Goal: Task Accomplishment & Management: Manage account settings

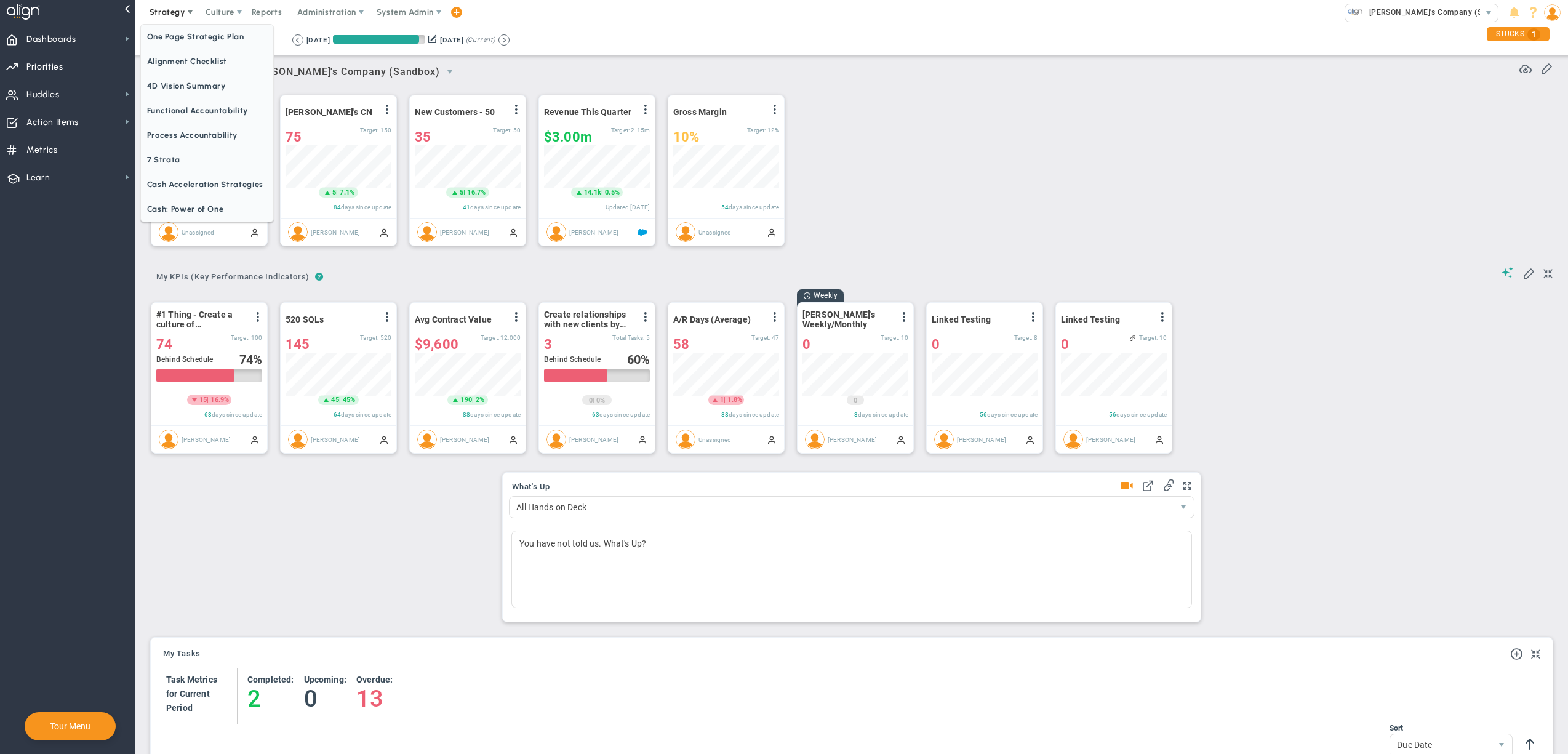
click at [185, 33] on span "One Page Strategic Plan" at bounding box center [207, 36] width 133 height 24
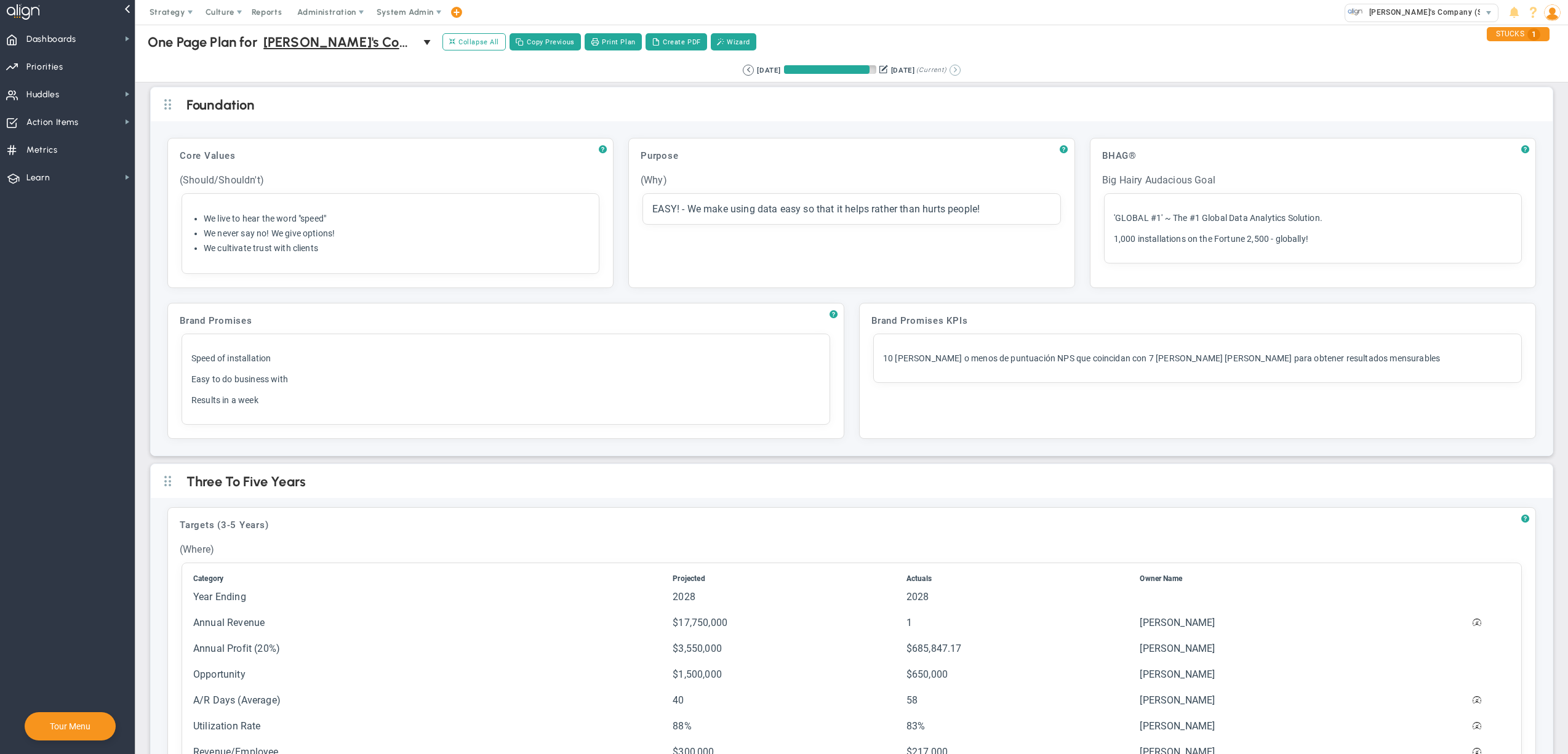
click at [958, 68] on button at bounding box center [955, 71] width 11 height 11
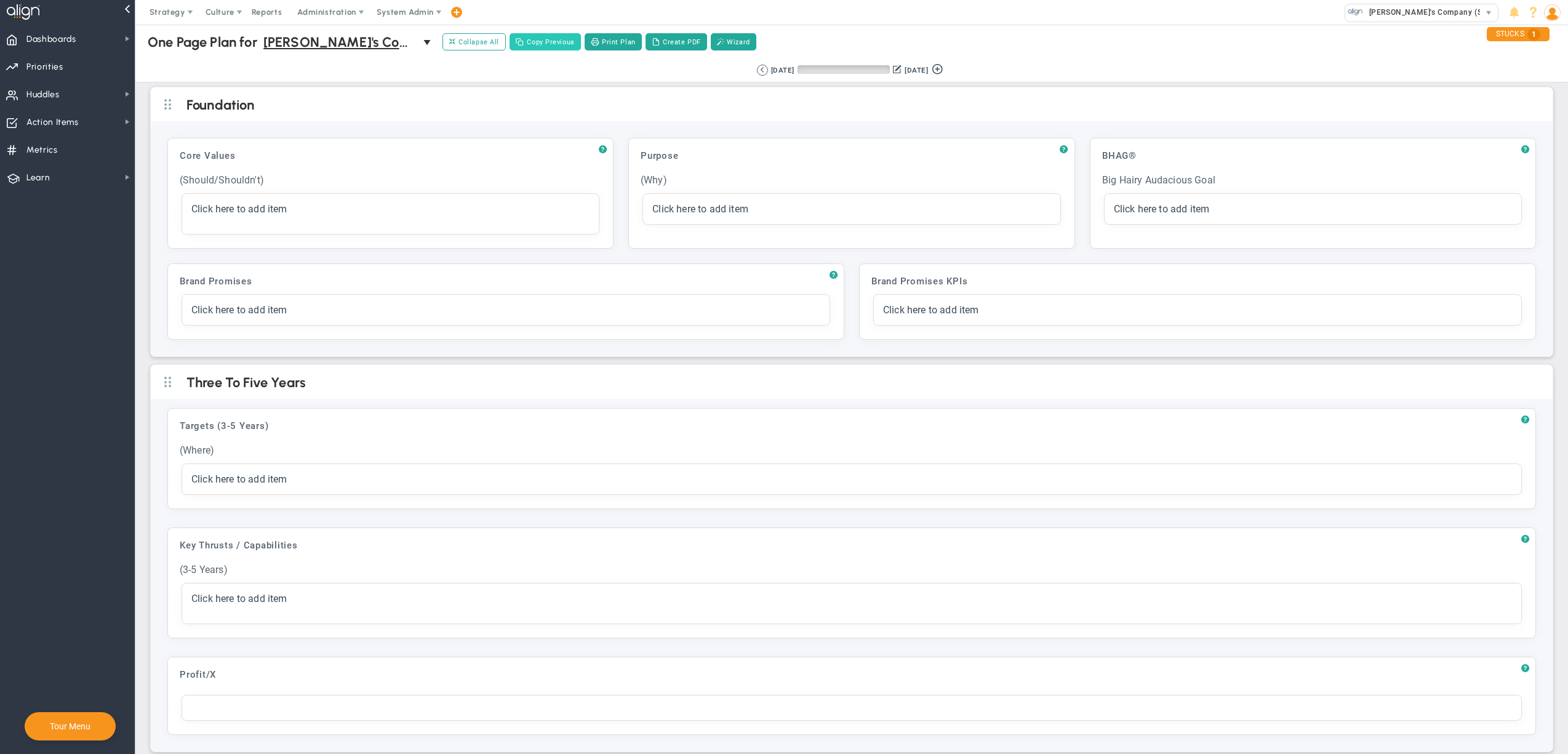
click at [552, 43] on button "Copy Previous" at bounding box center [545, 42] width 71 height 17
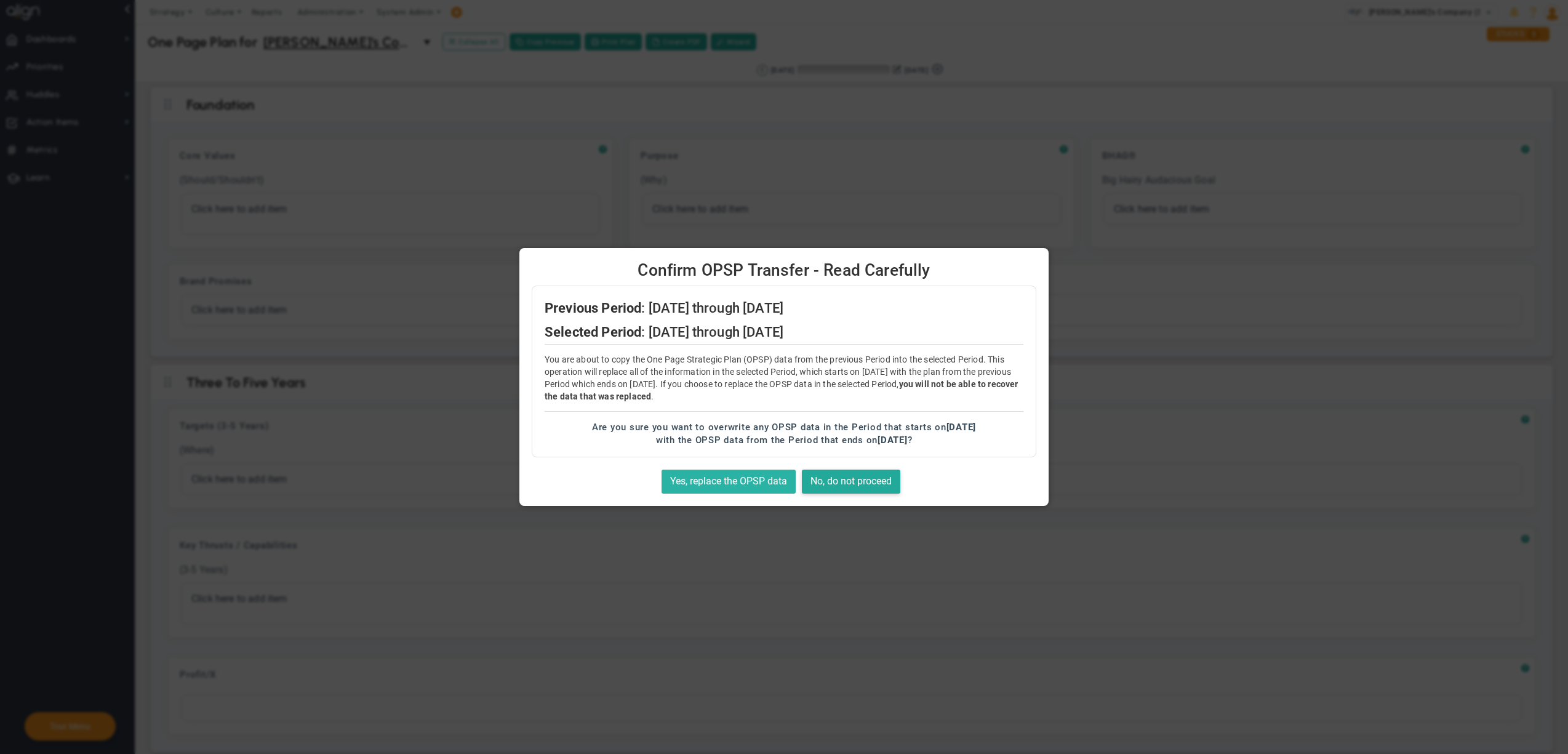
click at [722, 480] on button "Yes, replace the OPSP data" at bounding box center [729, 482] width 134 height 24
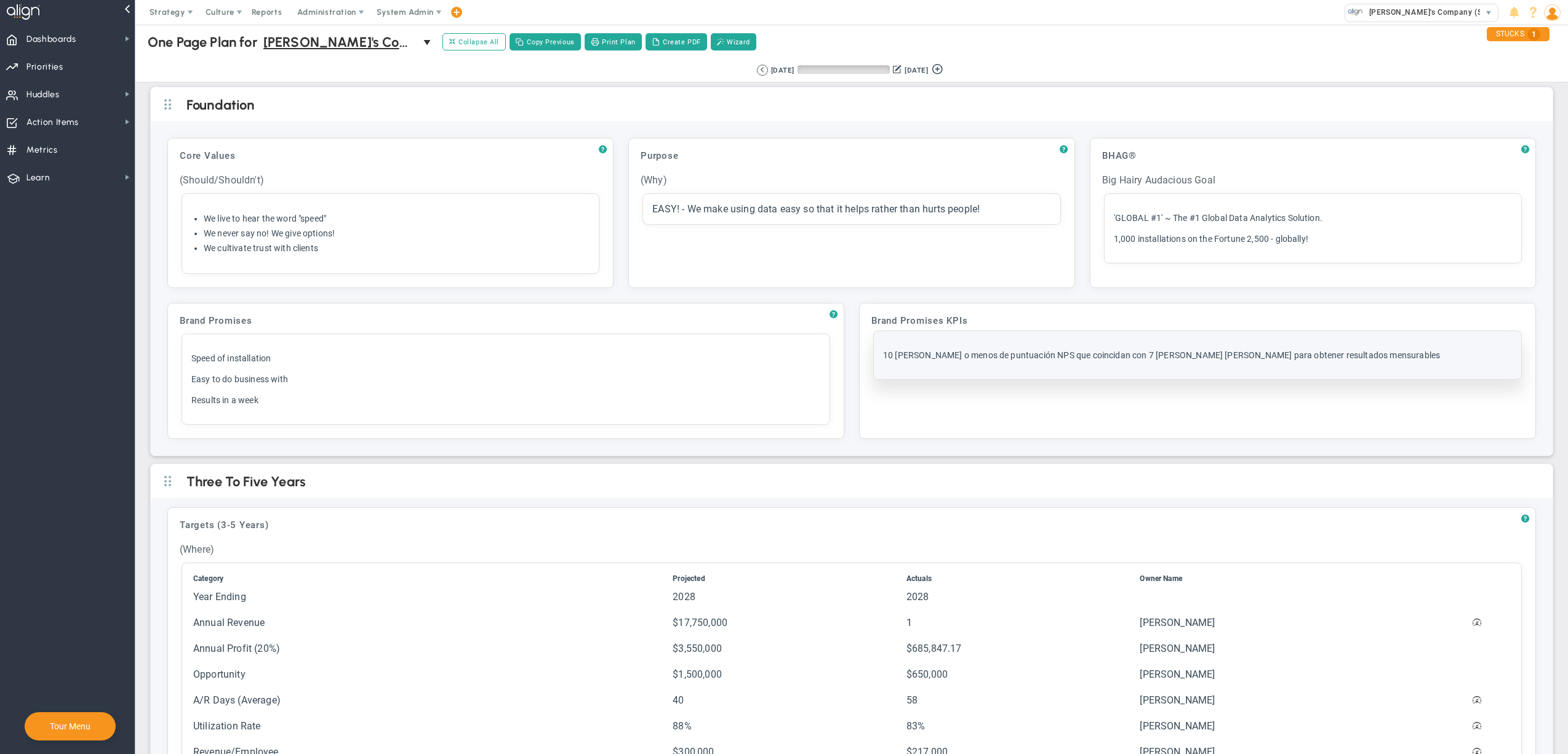
click at [947, 365] on div "Click here to add item 10 [PERSON_NAME] o menos de puntuación NPS que coincidan…" at bounding box center [1197, 355] width 647 height 48
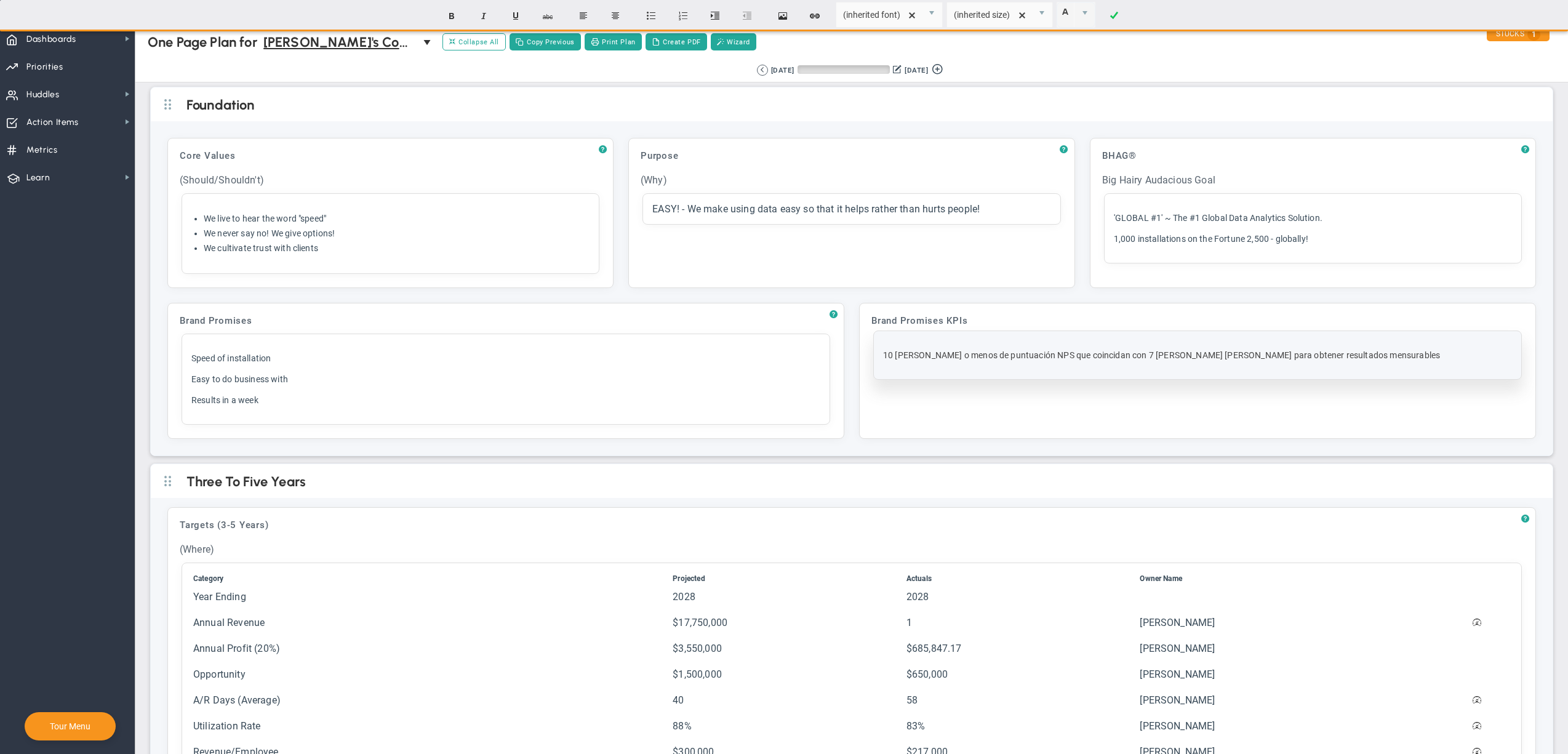
click at [950, 357] on span "10 [PERSON_NAME] o menos de puntuación NPS que coincidan con 7 [PERSON_NAME] [P…" at bounding box center [1162, 355] width 557 height 10
click at [1004, 366] on div "10 [PERSON_NAME] o menos de puntuación NPS que coincidan con 7 [PERSON_NAME] [P…" at bounding box center [1197, 355] width 629 height 29
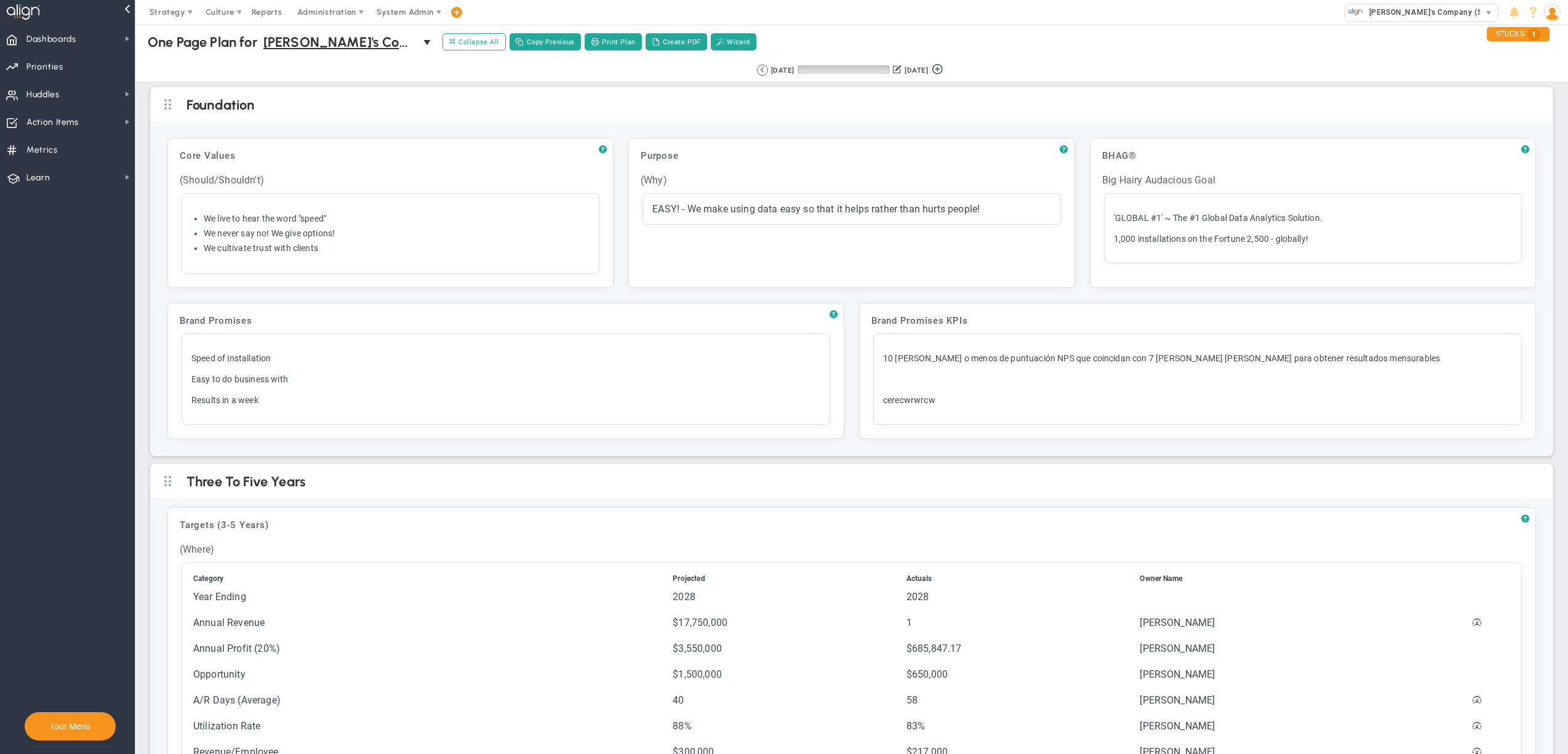
scroll to position [200, 0]
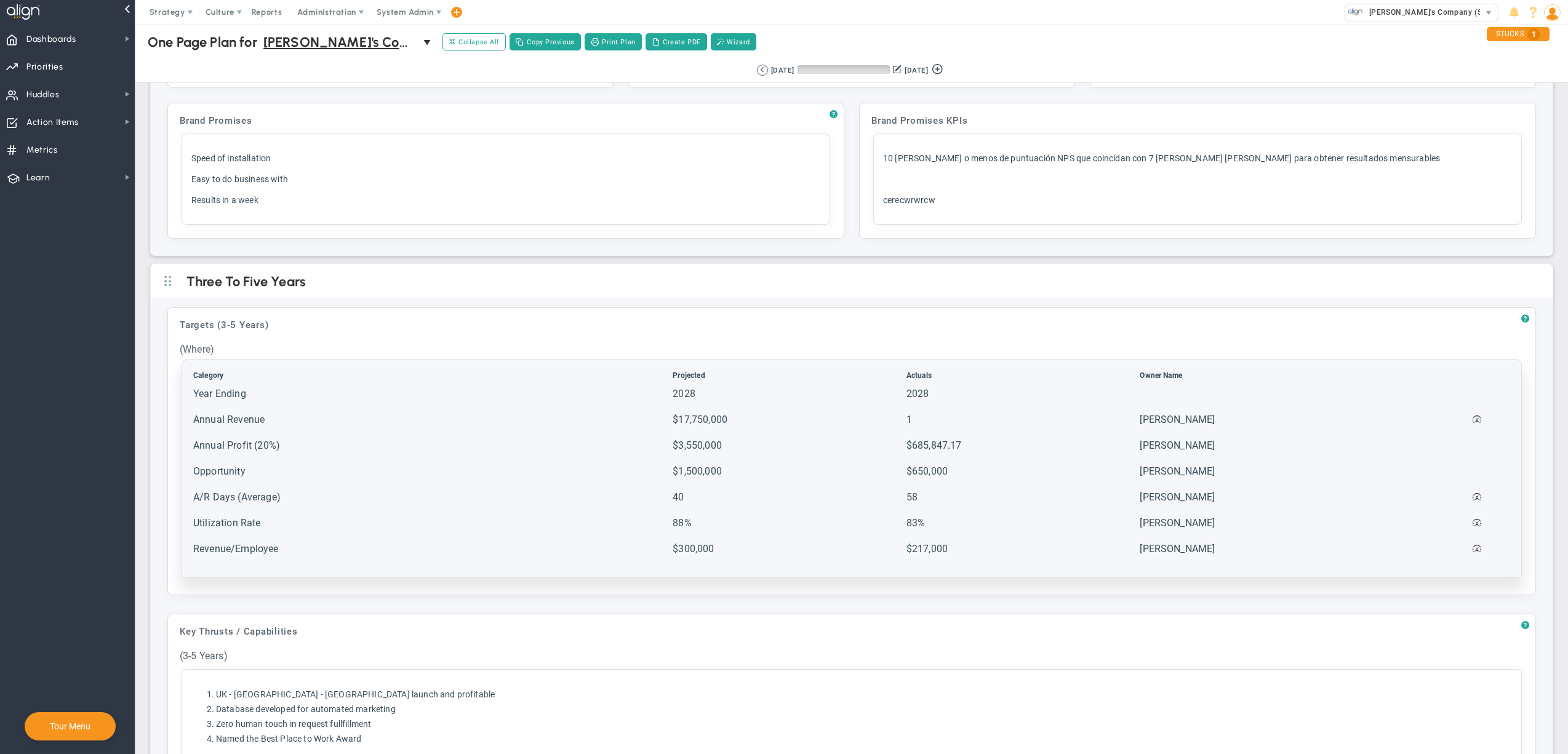
click at [1200, 545] on td "[PERSON_NAME]" at bounding box center [1255, 554] width 232 height 24
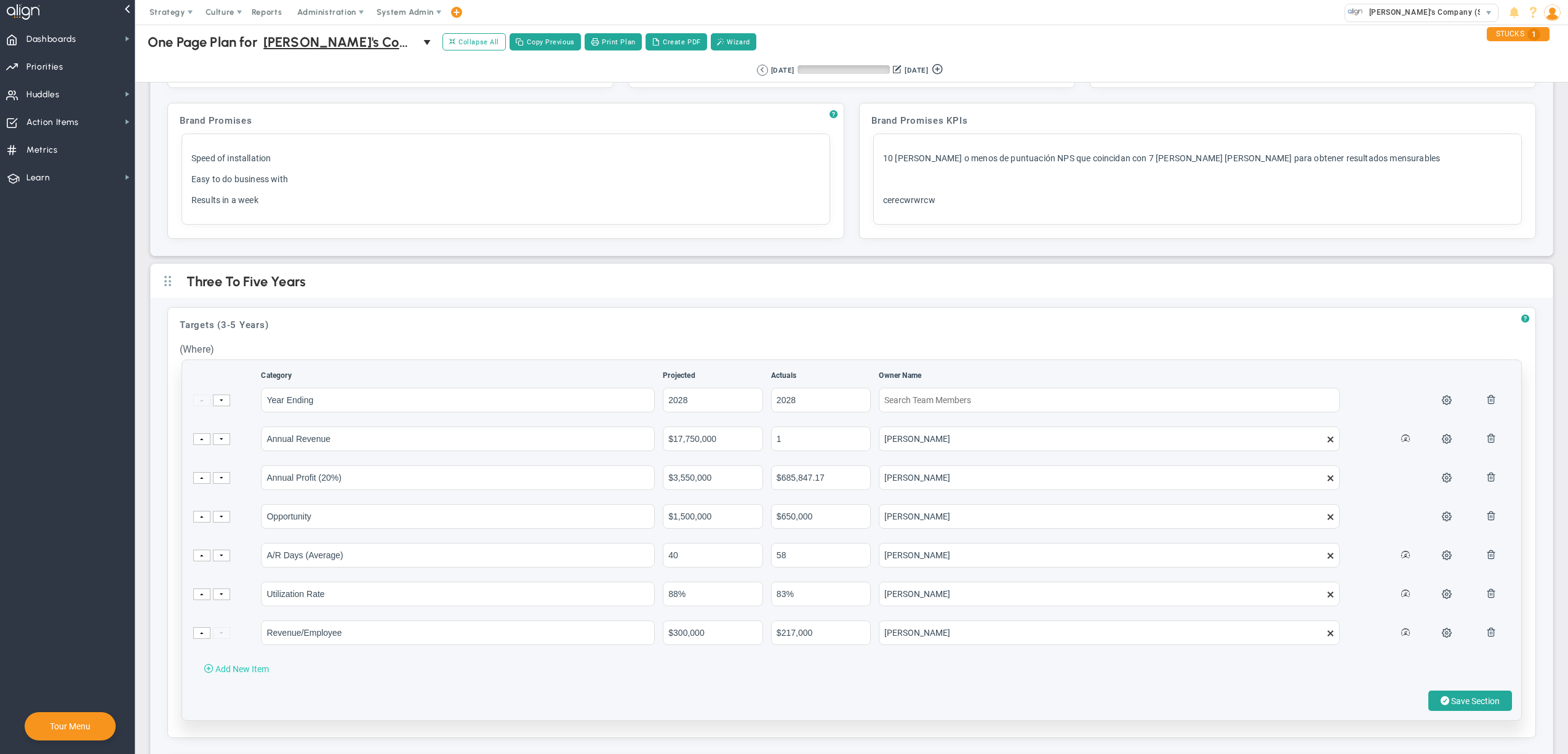
click at [230, 674] on span "Add New Item" at bounding box center [242, 669] width 54 height 10
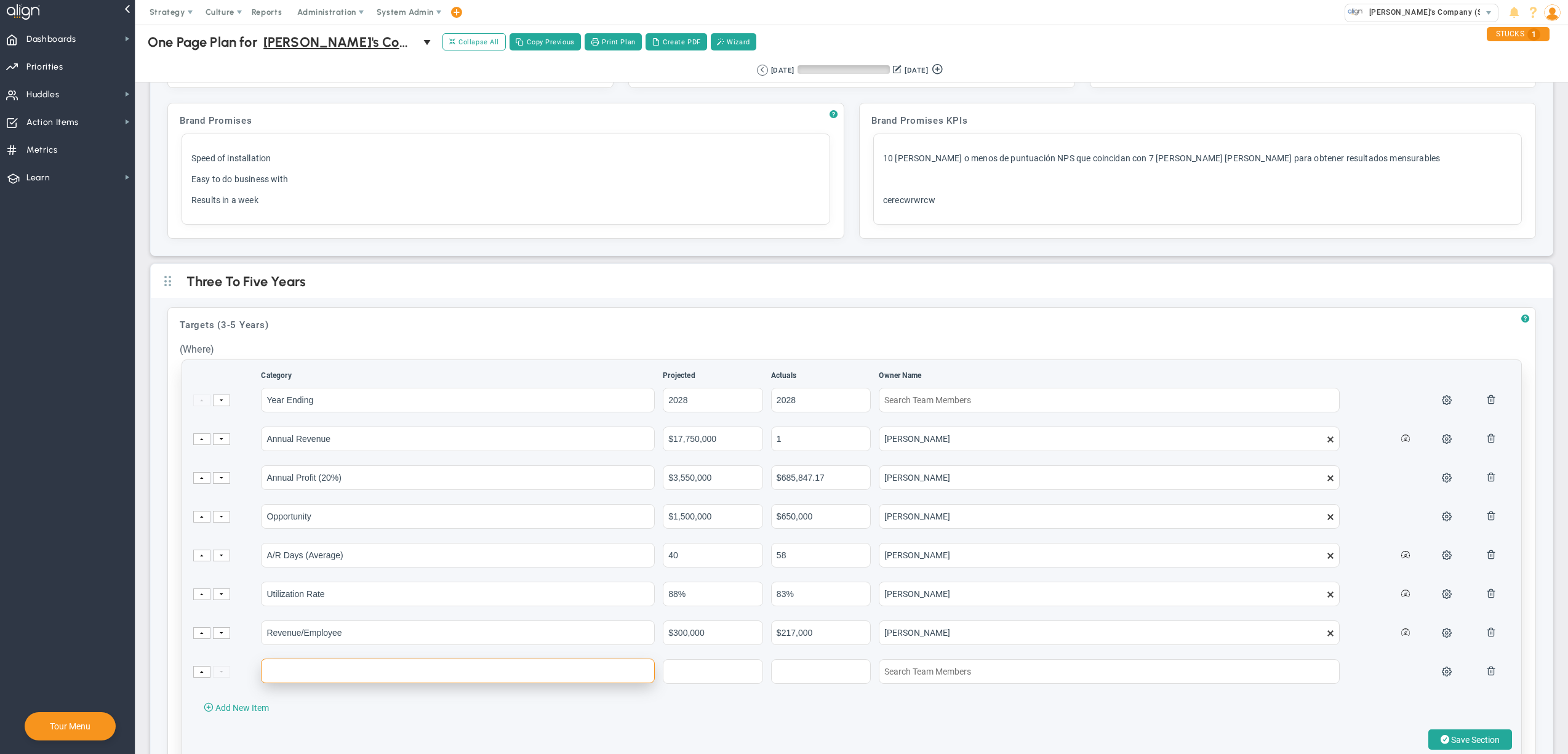
click at [375, 683] on input "text" at bounding box center [458, 670] width 394 height 24
type input "vcwcewwe"
click at [681, 683] on input "text" at bounding box center [713, 670] width 101 height 24
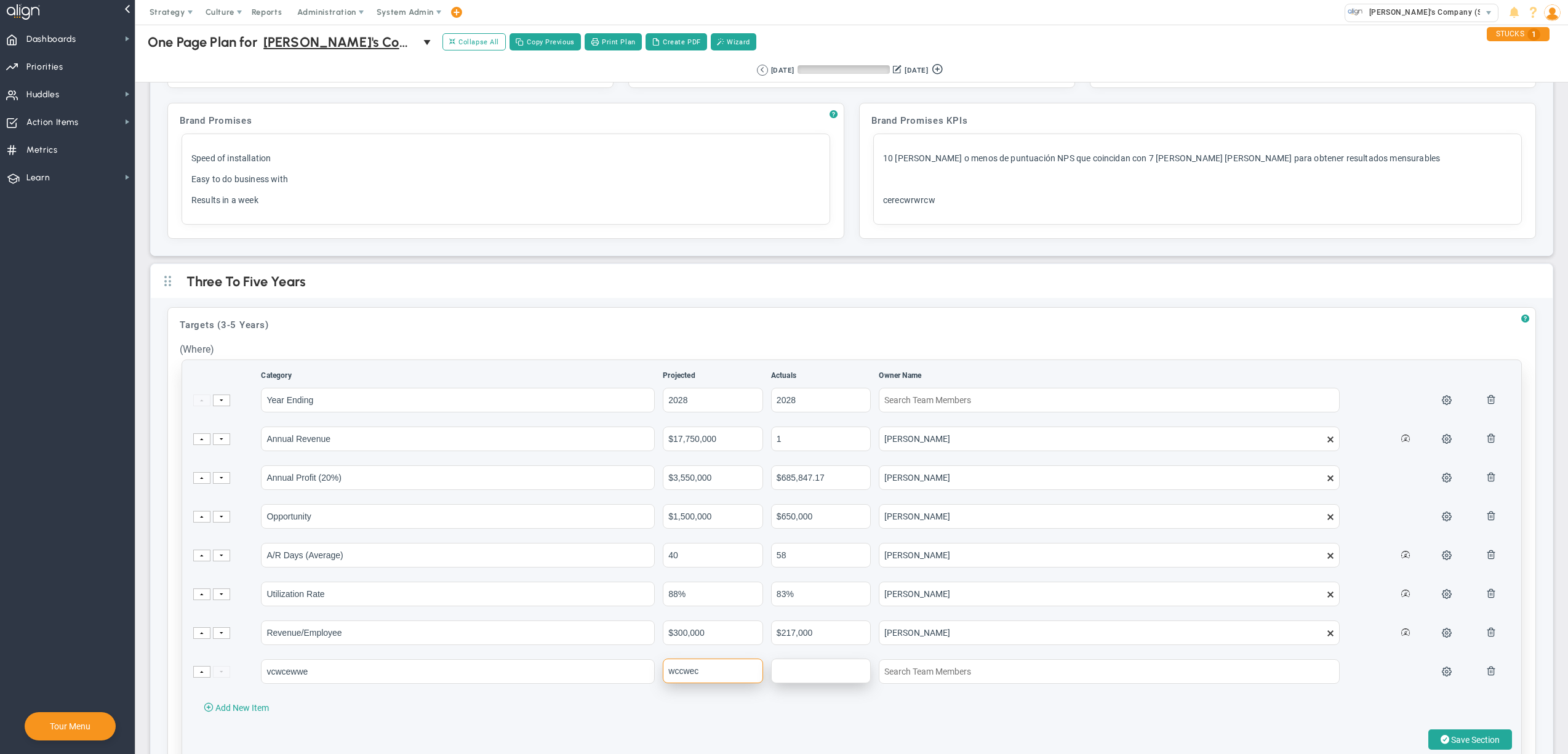
type input "wccwec"
click at [825, 675] on input "text" at bounding box center [821, 670] width 101 height 24
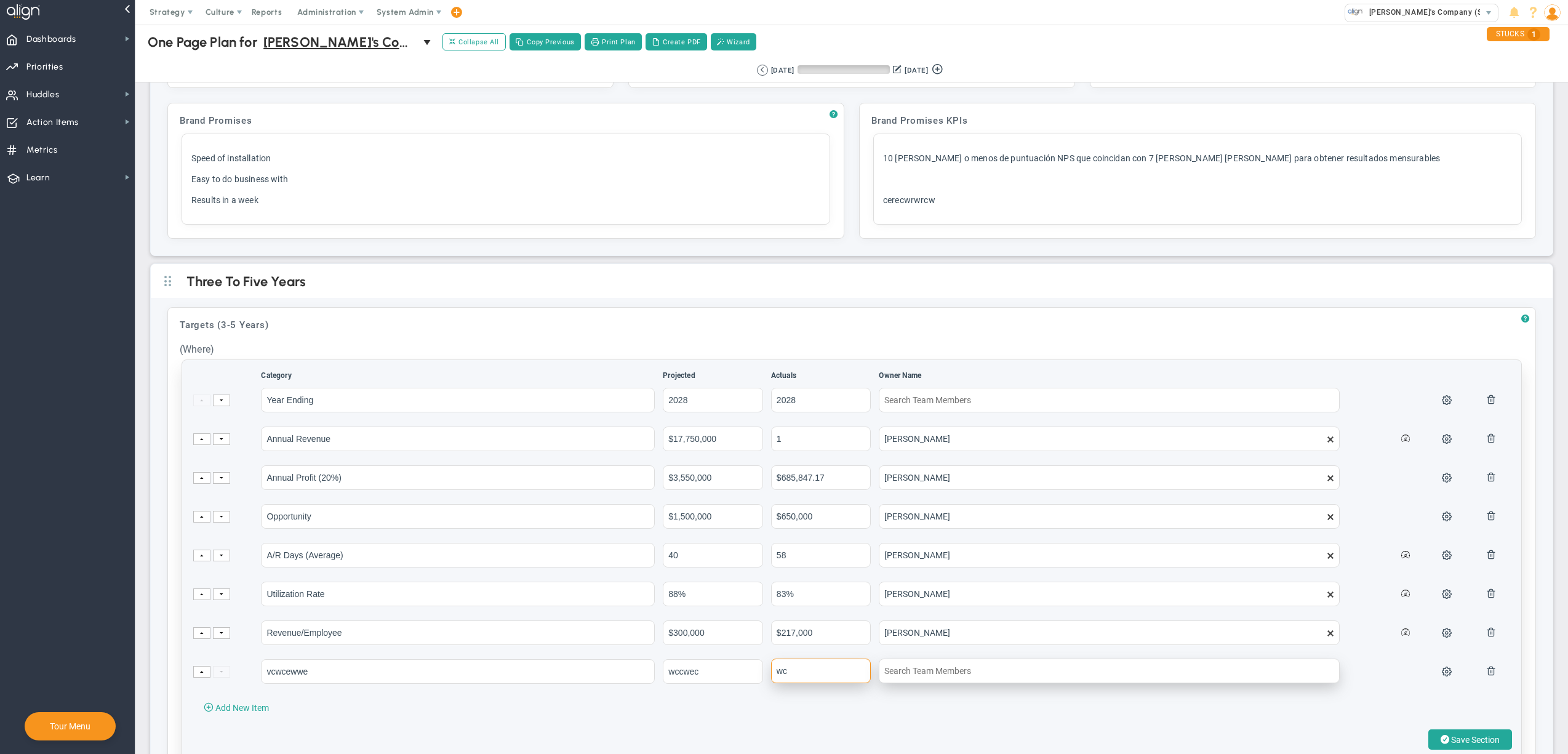
type input "wc"
click at [998, 678] on input "w" at bounding box center [1109, 670] width 460 height 24
click at [998, 678] on input "wc" at bounding box center [1109, 670] width 460 height 24
type input "wec"
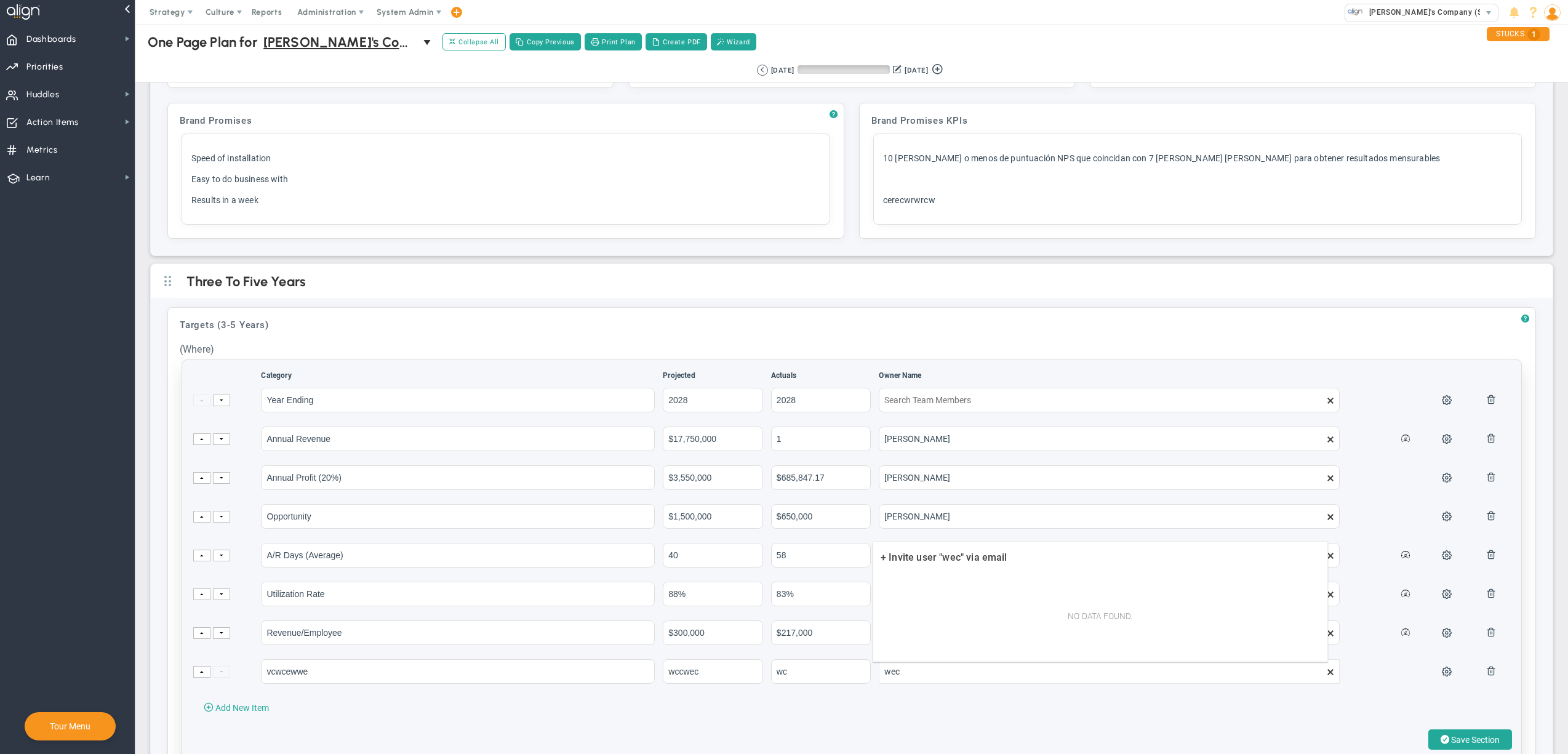
click at [1370, 741] on div "Save Section" at bounding box center [852, 739] width 1321 height 20
click at [1326, 676] on span at bounding box center [1331, 672] width 10 height 10
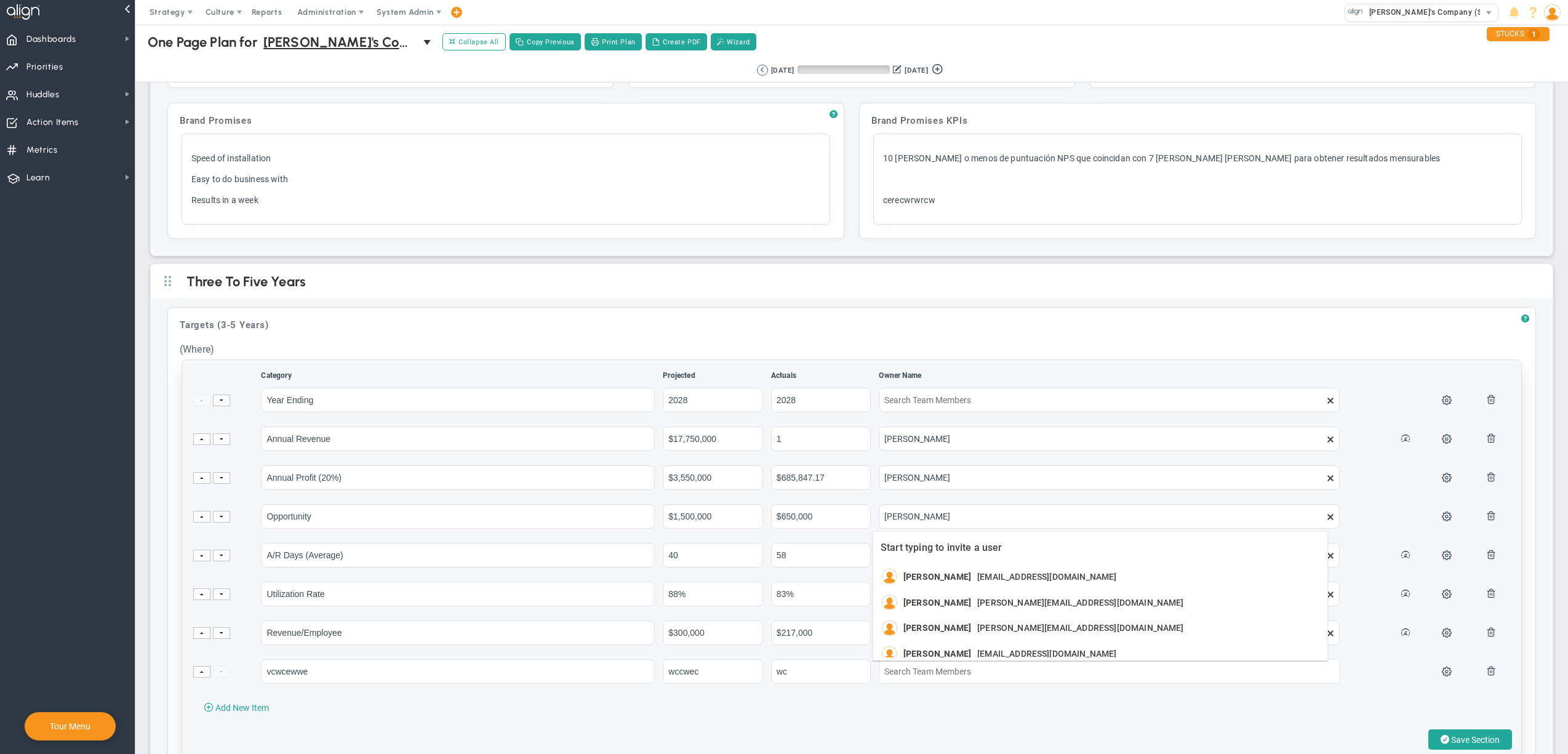
click at [1349, 707] on div "Category Projected Actuals Owner Name 1" at bounding box center [852, 559] width 1339 height 399
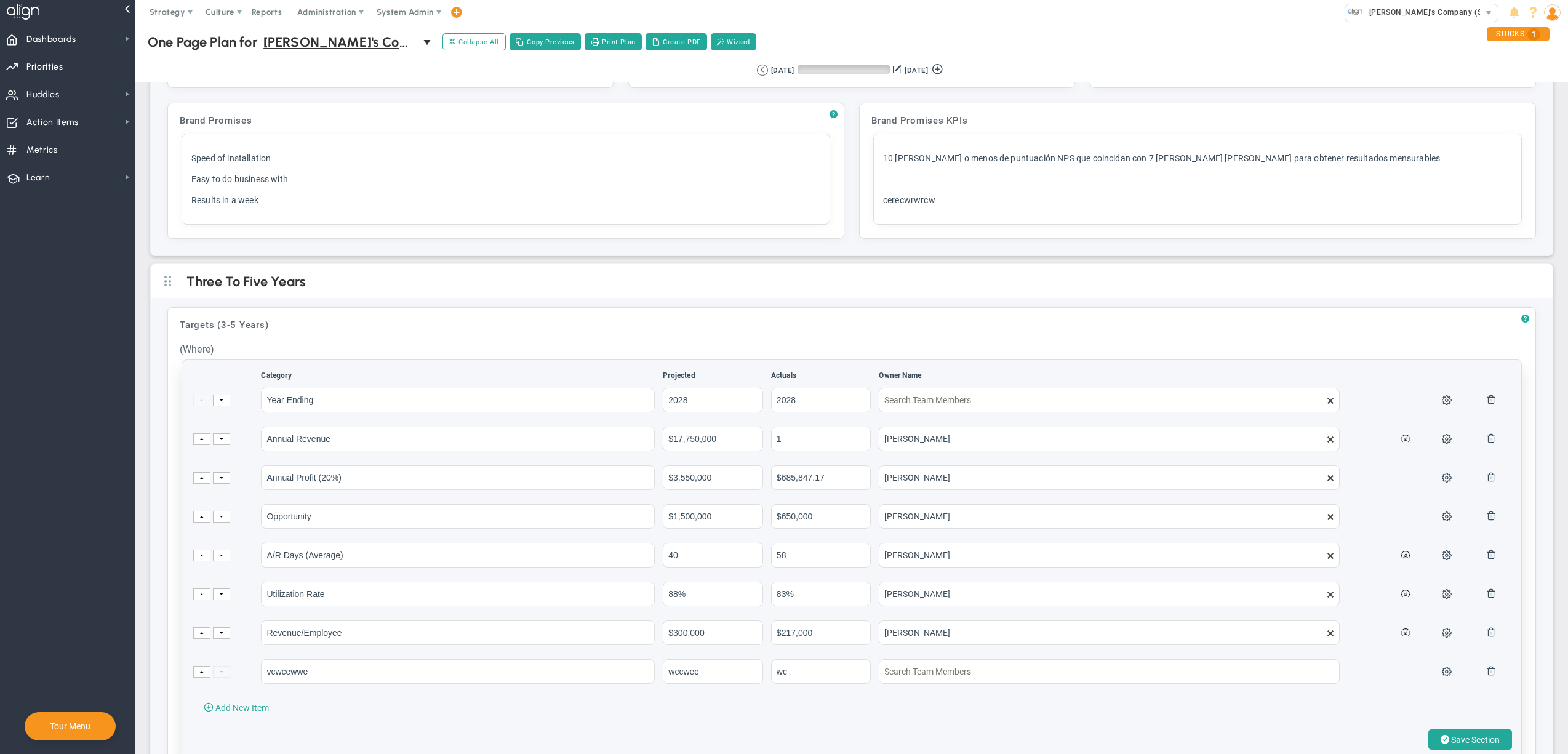
click at [1426, 734] on div "Category Projected Actuals Owner Name 1" at bounding box center [852, 559] width 1339 height 399
click at [1440, 741] on span at bounding box center [1444, 739] width 8 height 12
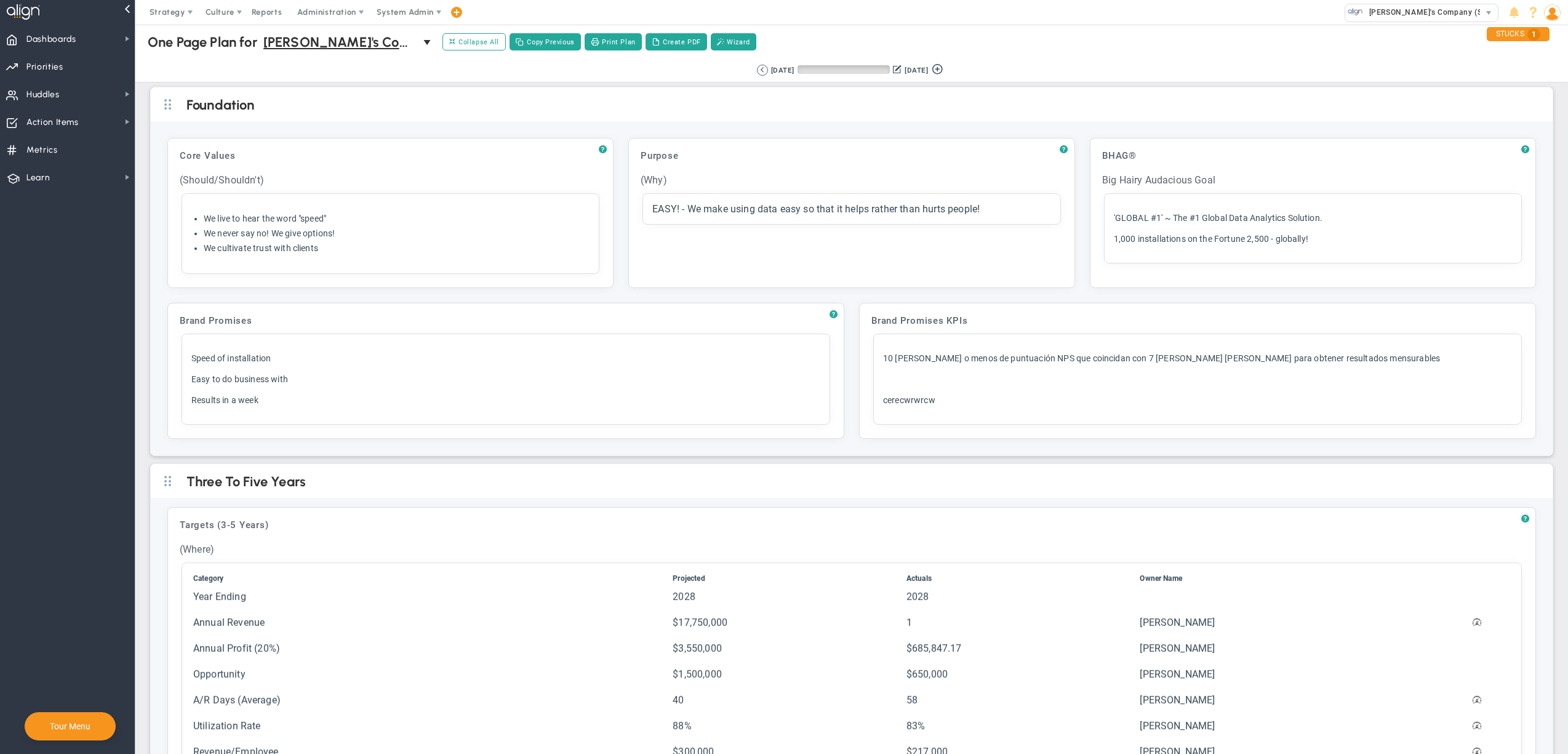
click at [1145, 32] on div "One Page Plan One Page Plan for [PERSON_NAME]'s Company (Sandbox) 0 One Page Pl…" at bounding box center [851, 42] width 1457 height 35
click at [416, 15] on span "System Admin" at bounding box center [405, 12] width 57 height 9
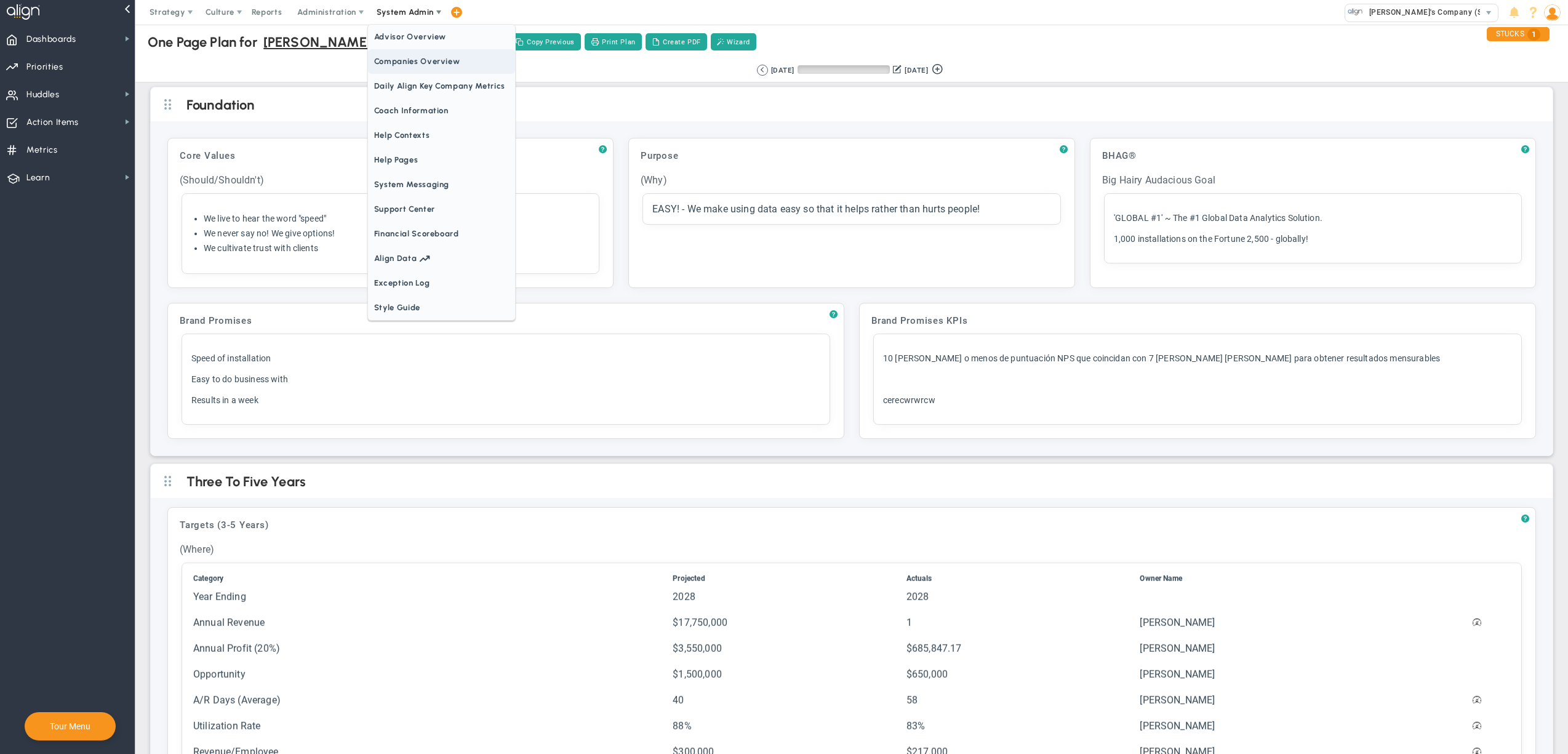
click at [408, 64] on span "Companies Overview" at bounding box center [441, 61] width 147 height 24
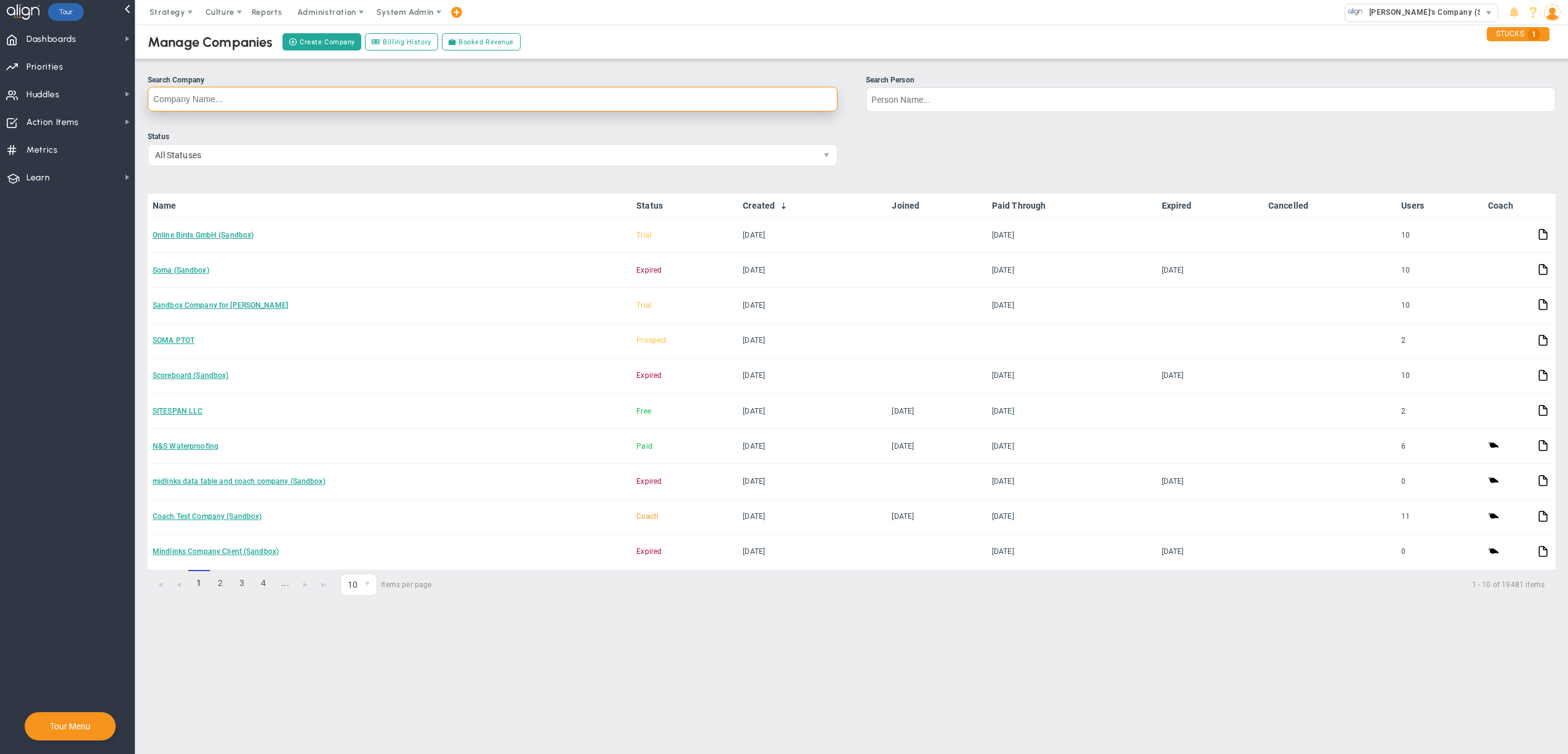
click at [550, 111] on input "Search Company" at bounding box center [493, 98] width 690 height 24
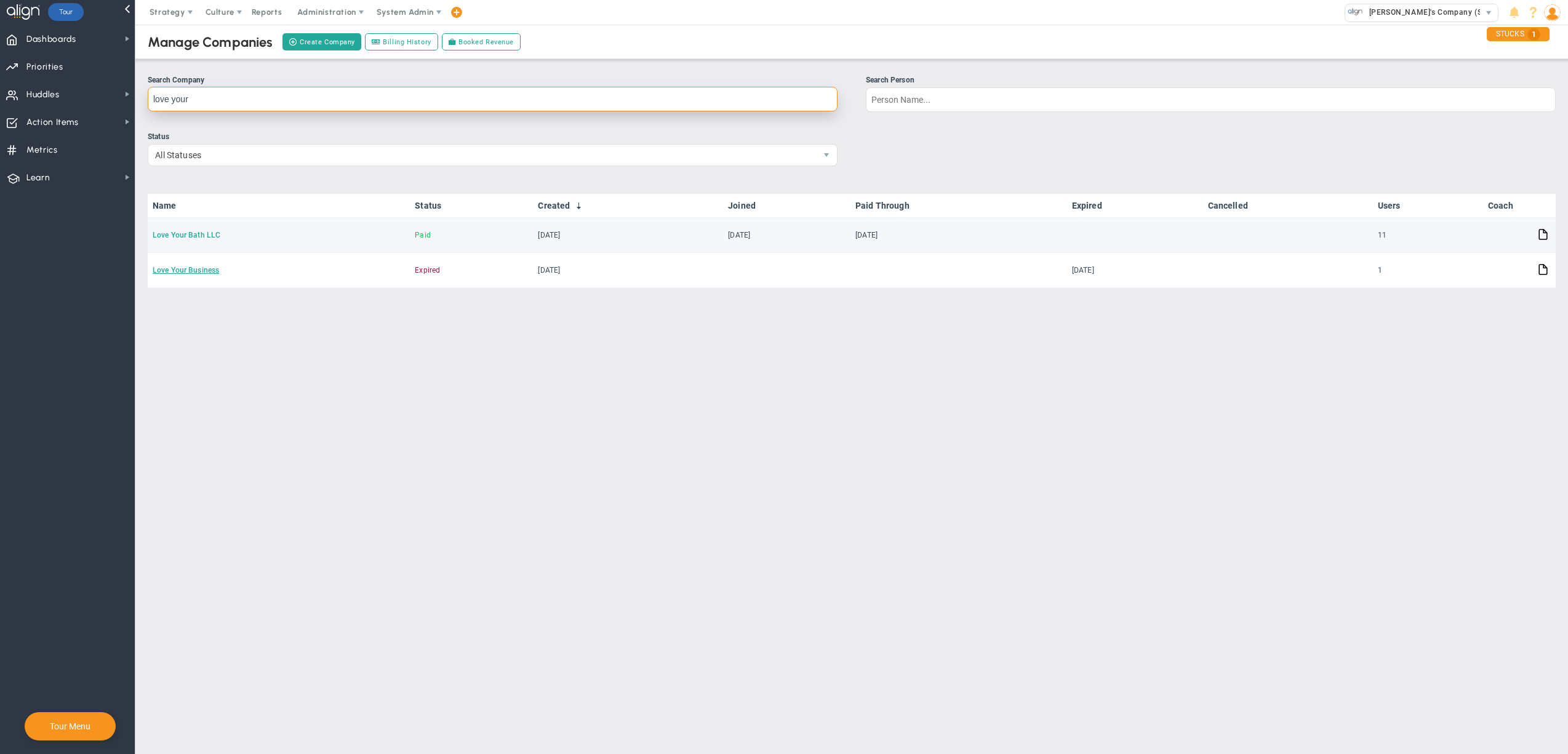
type input "love your"
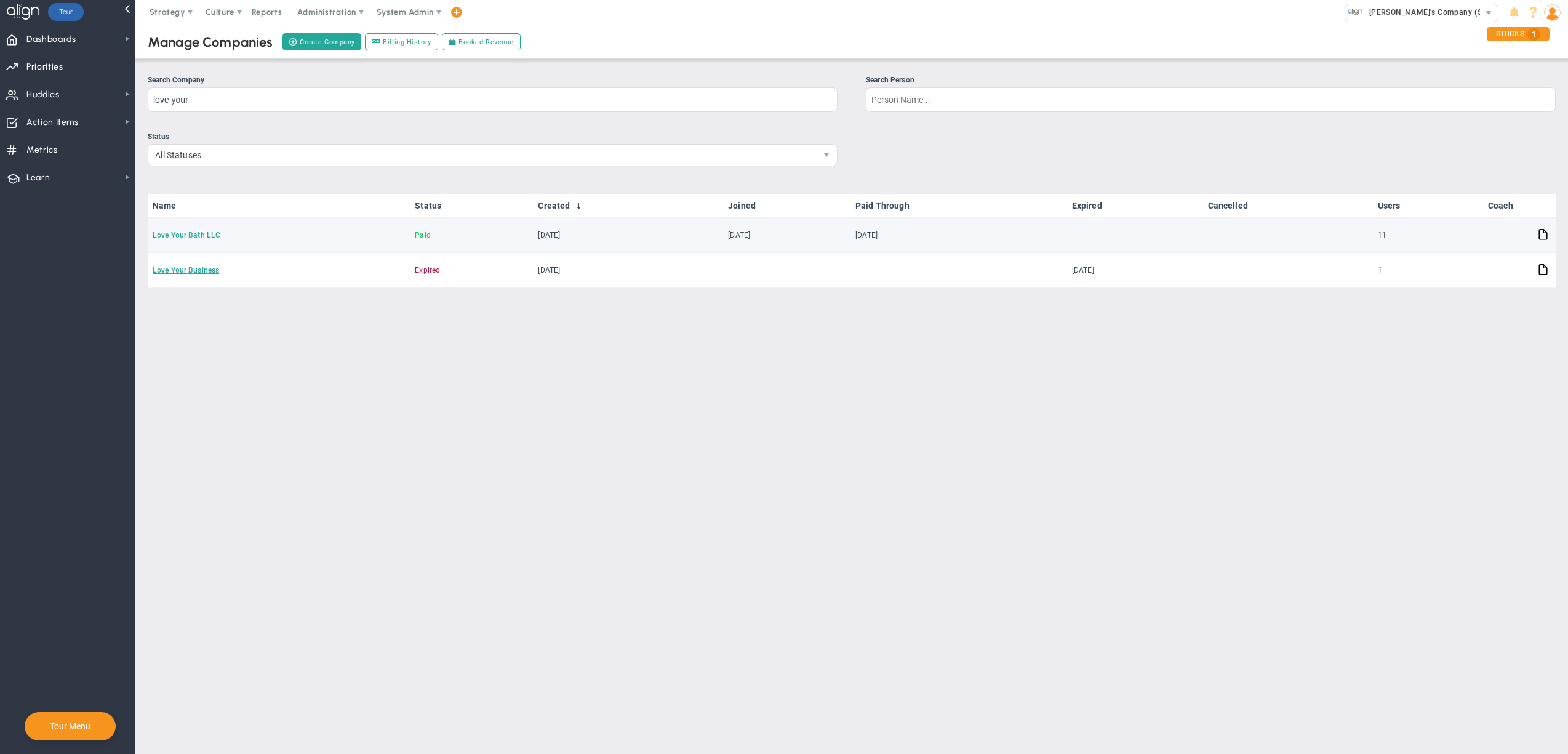
click at [187, 235] on link "Love Your Bath LLC" at bounding box center [186, 235] width 68 height 8
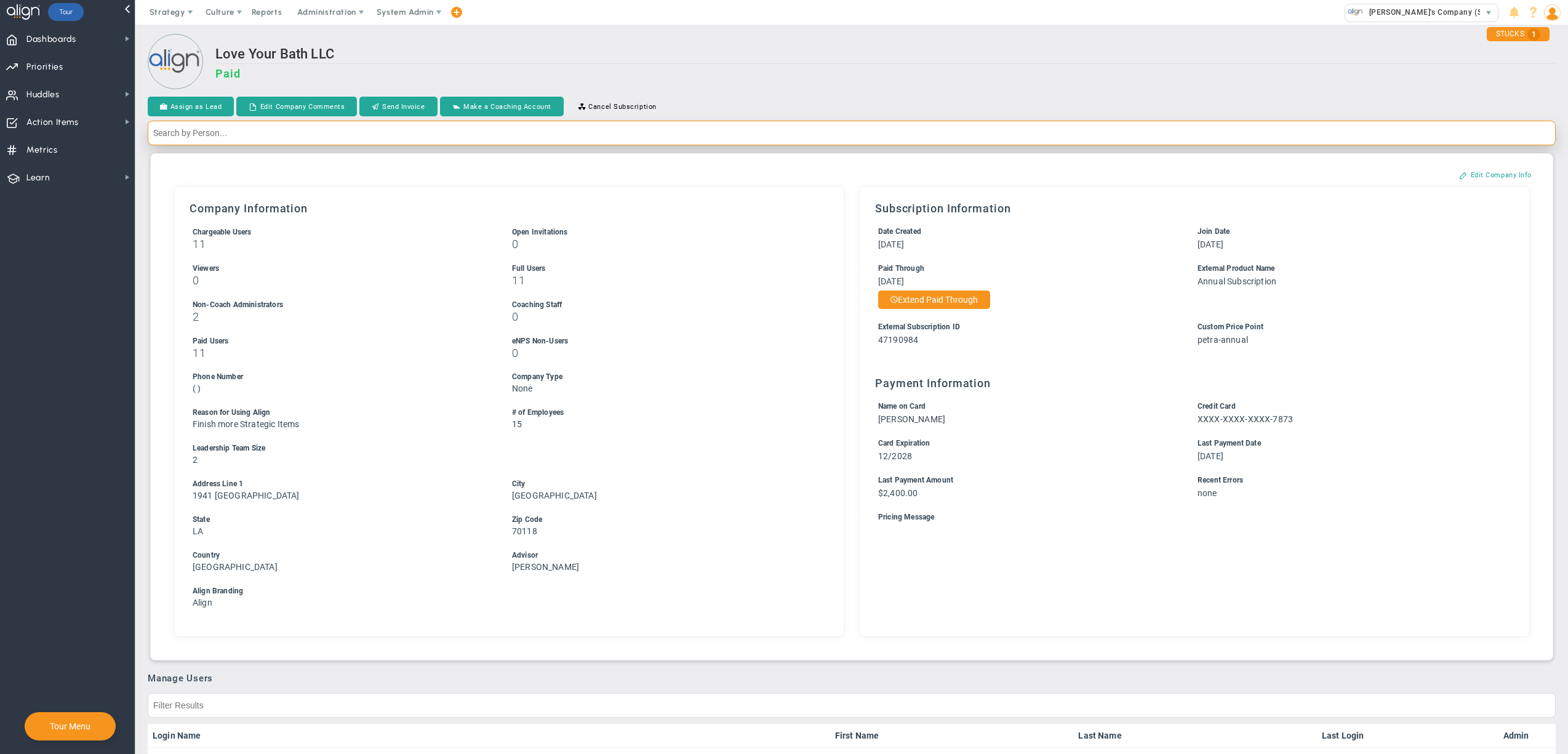
click at [490, 133] on input "text" at bounding box center [852, 133] width 1408 height 24
type input "[PERSON_NAME]"
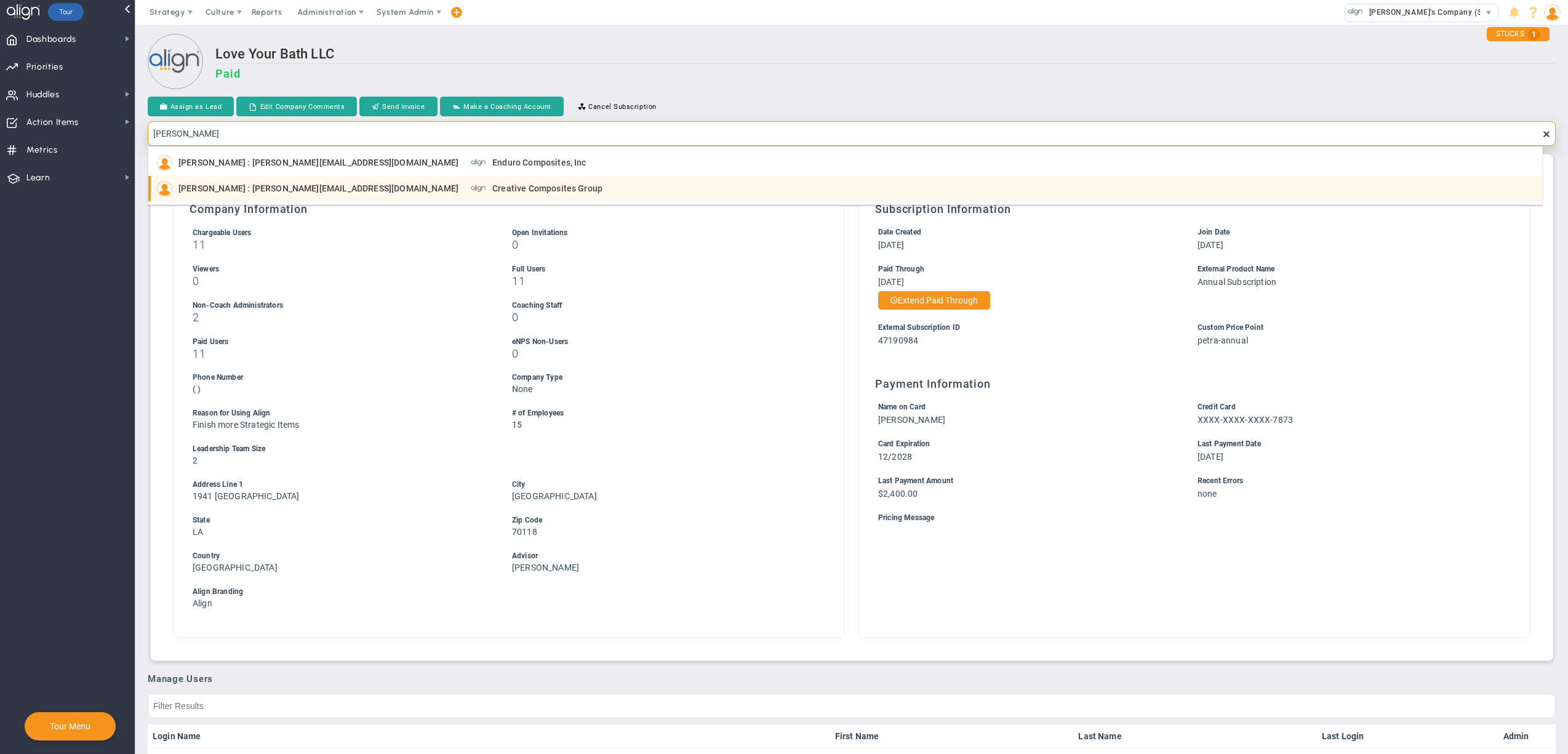
click at [492, 193] on span "Creative Composites Group" at bounding box center [547, 188] width 110 height 8
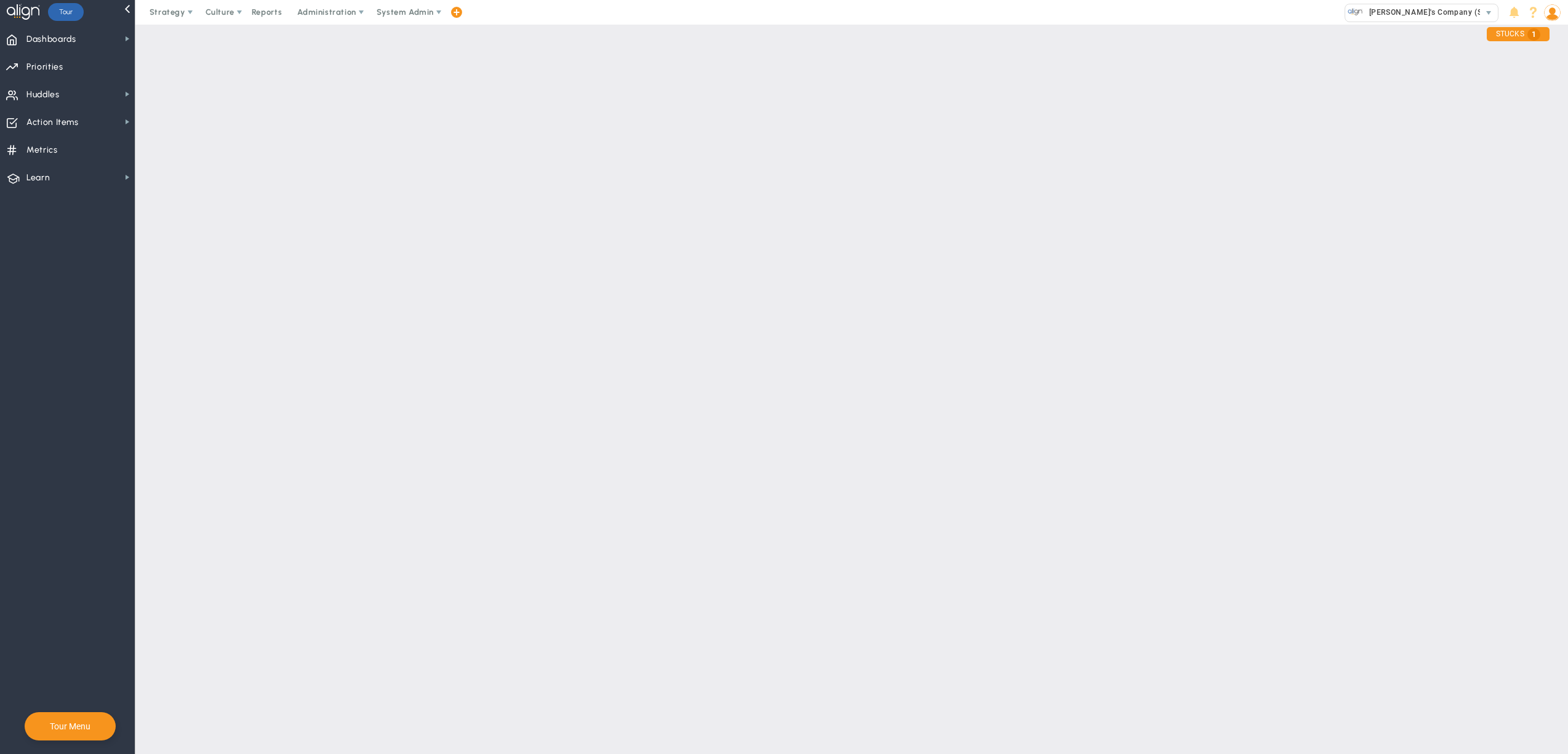
click at [886, 168] on div "Loading... Assign as Lead Edit Company Comments Send Invoice Make a Coaching Ac…" at bounding box center [852, 367] width 1433 height 685
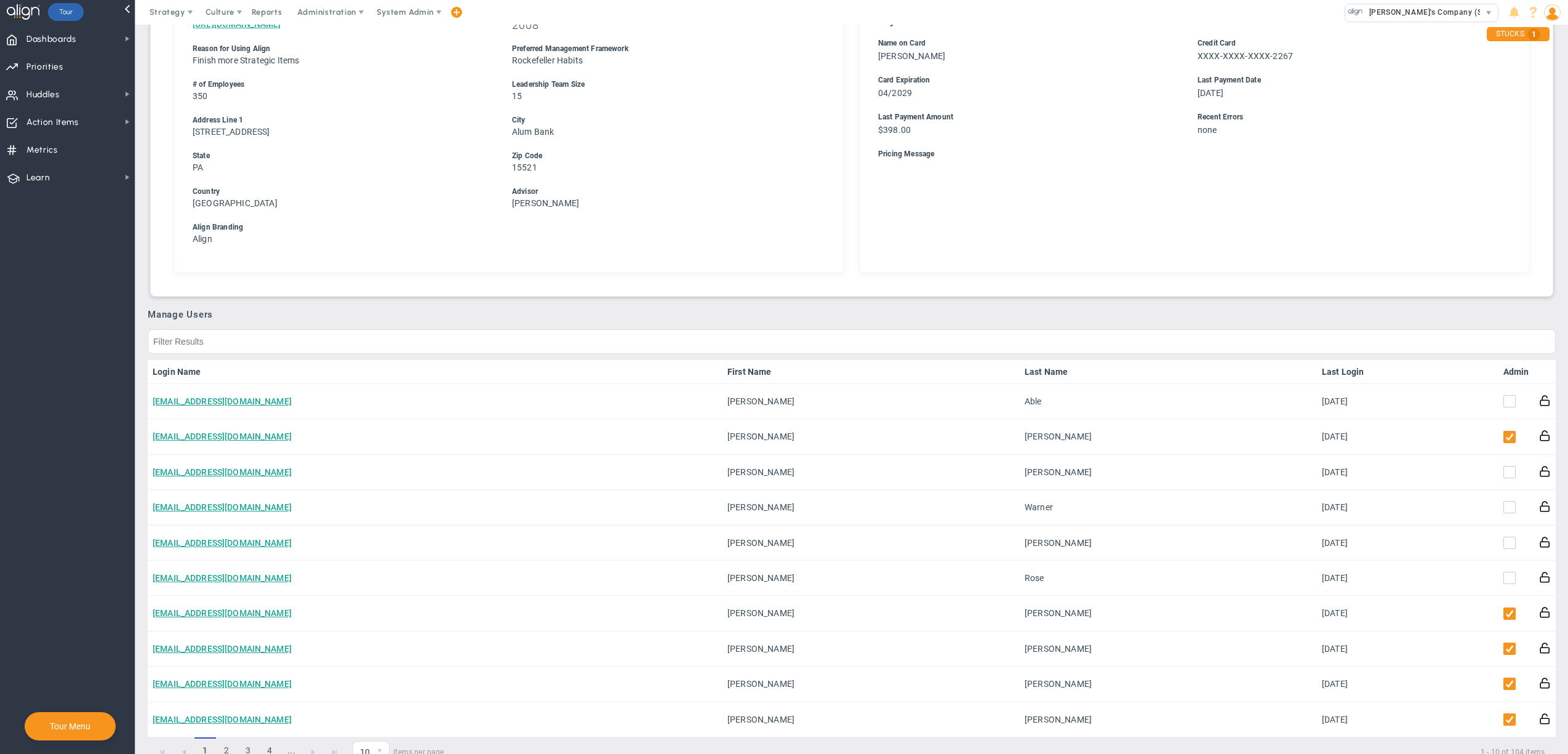
scroll to position [405, 0]
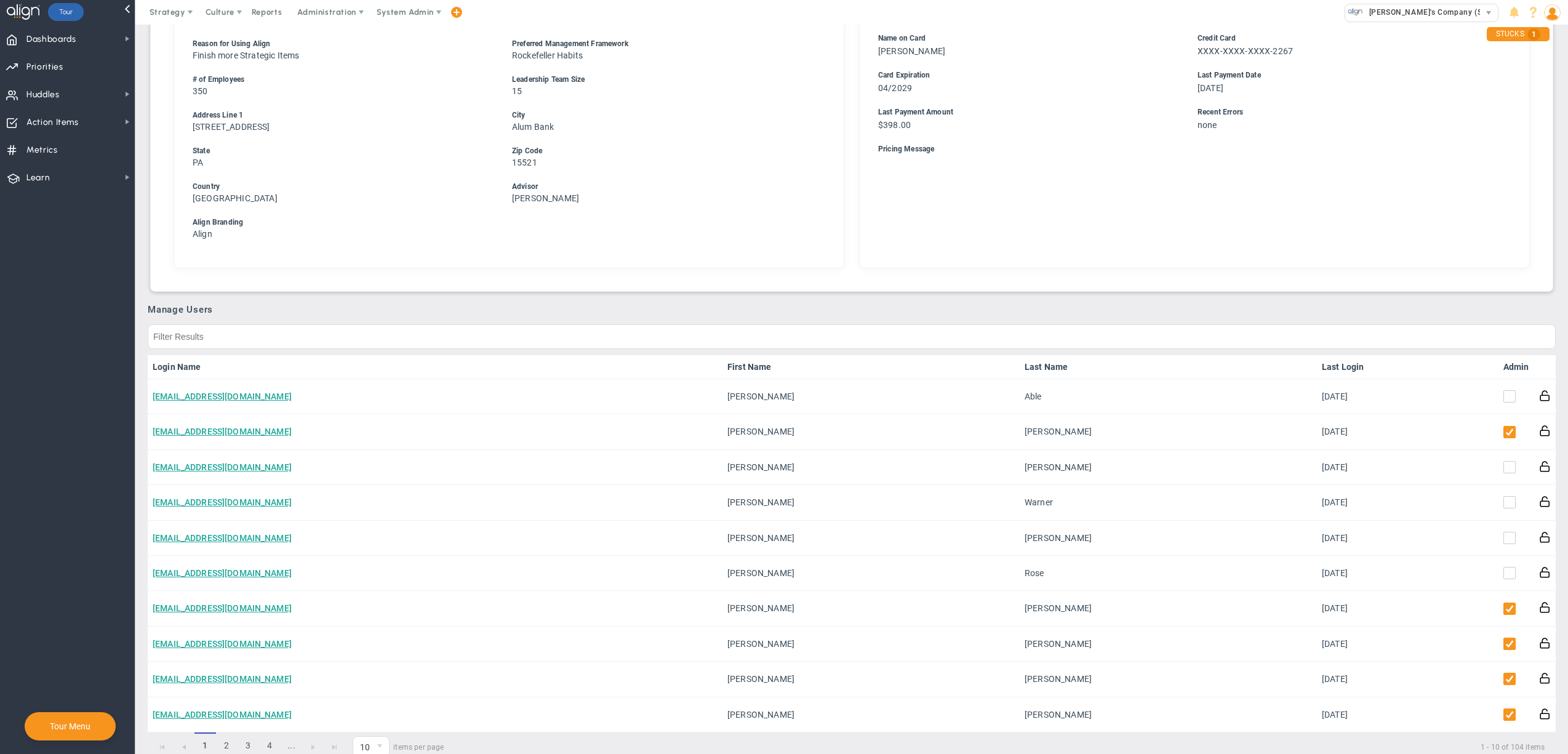
click at [1503, 365] on link "Admin" at bounding box center [1516, 367] width 26 height 10
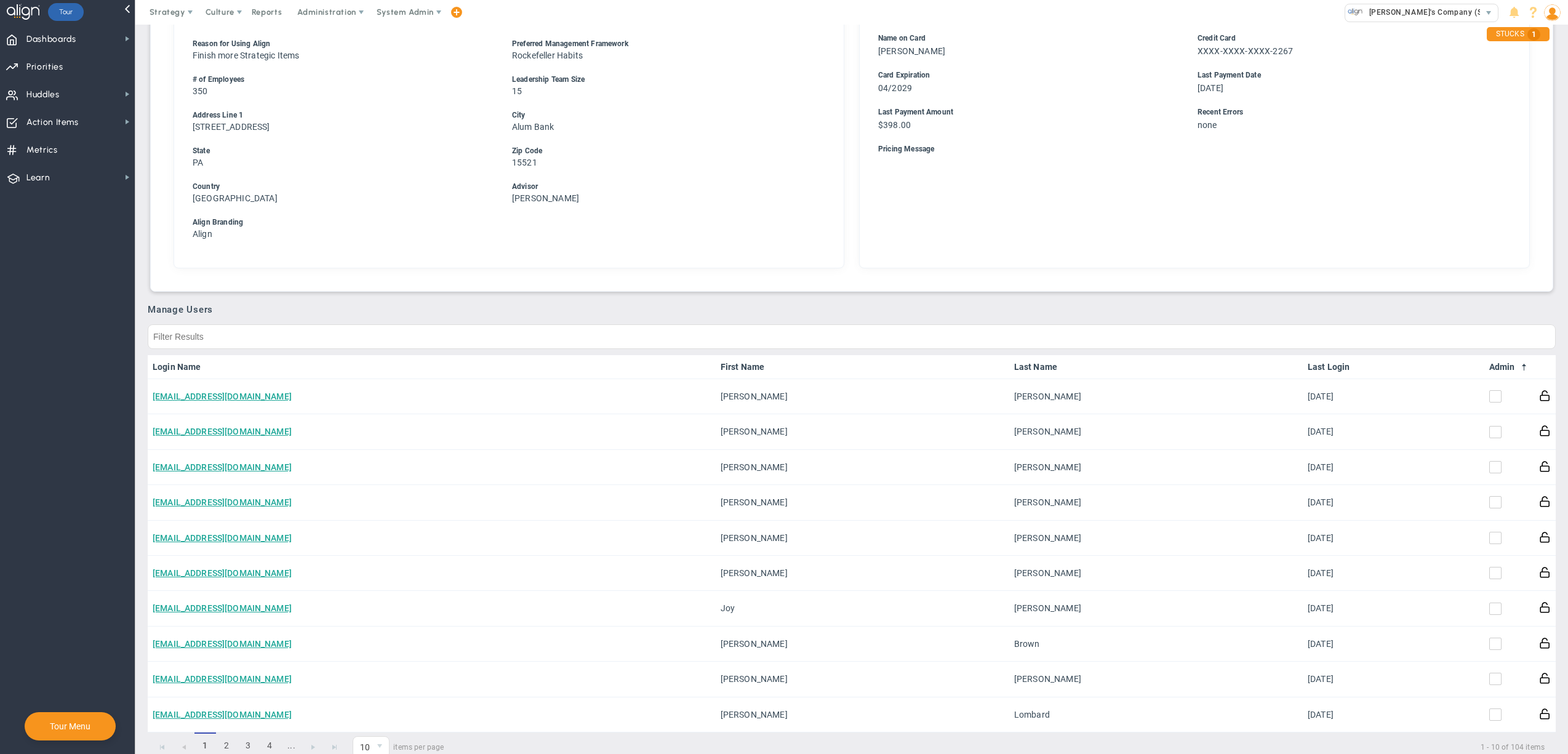
click at [1495, 365] on link "Admin" at bounding box center [1509, 367] width 40 height 10
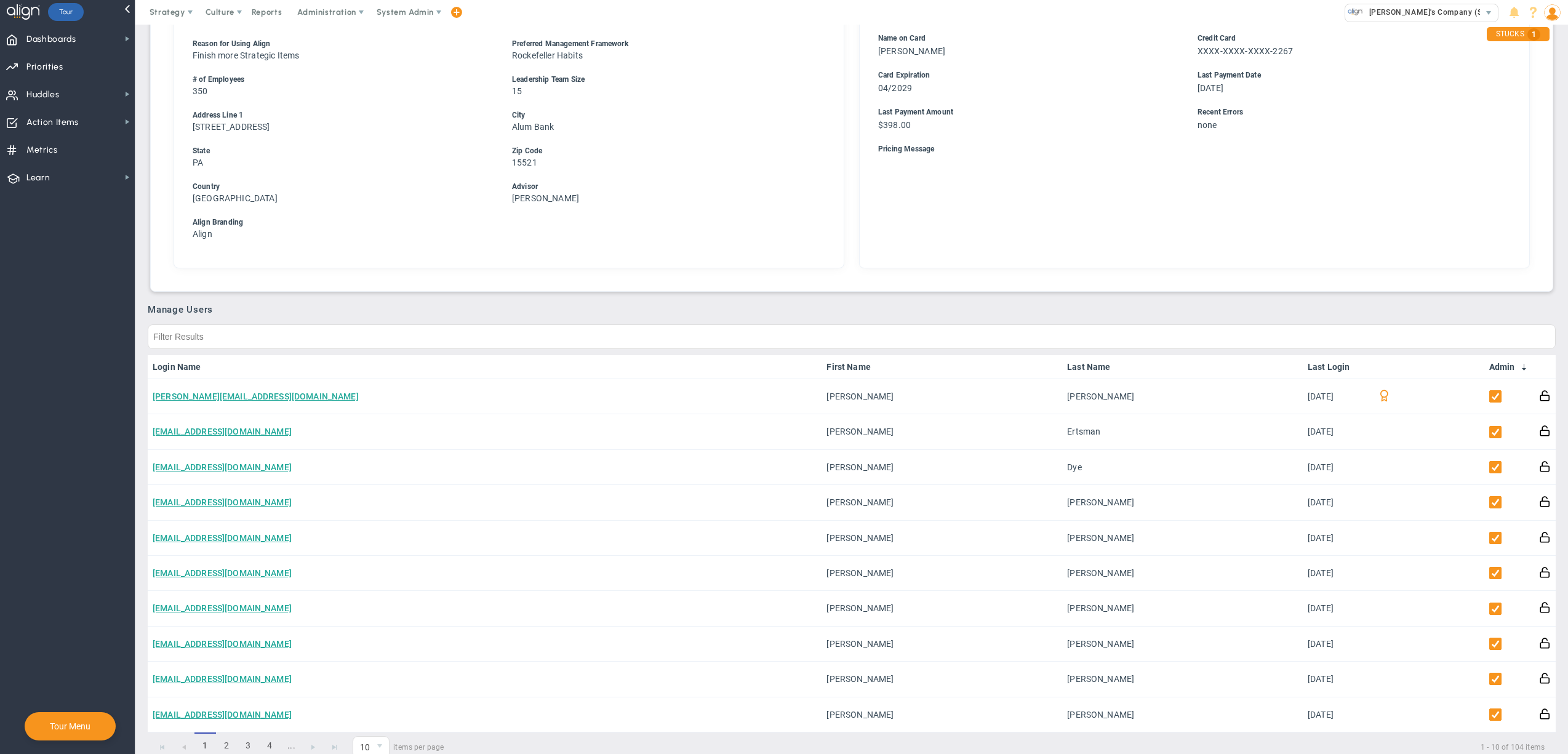
click at [908, 267] on div "Company Information Chargeable Users 104 Open Invitations 0 0 104" at bounding box center [852, 24] width 1371 height 502
